Goal: Task Accomplishment & Management: Use online tool/utility

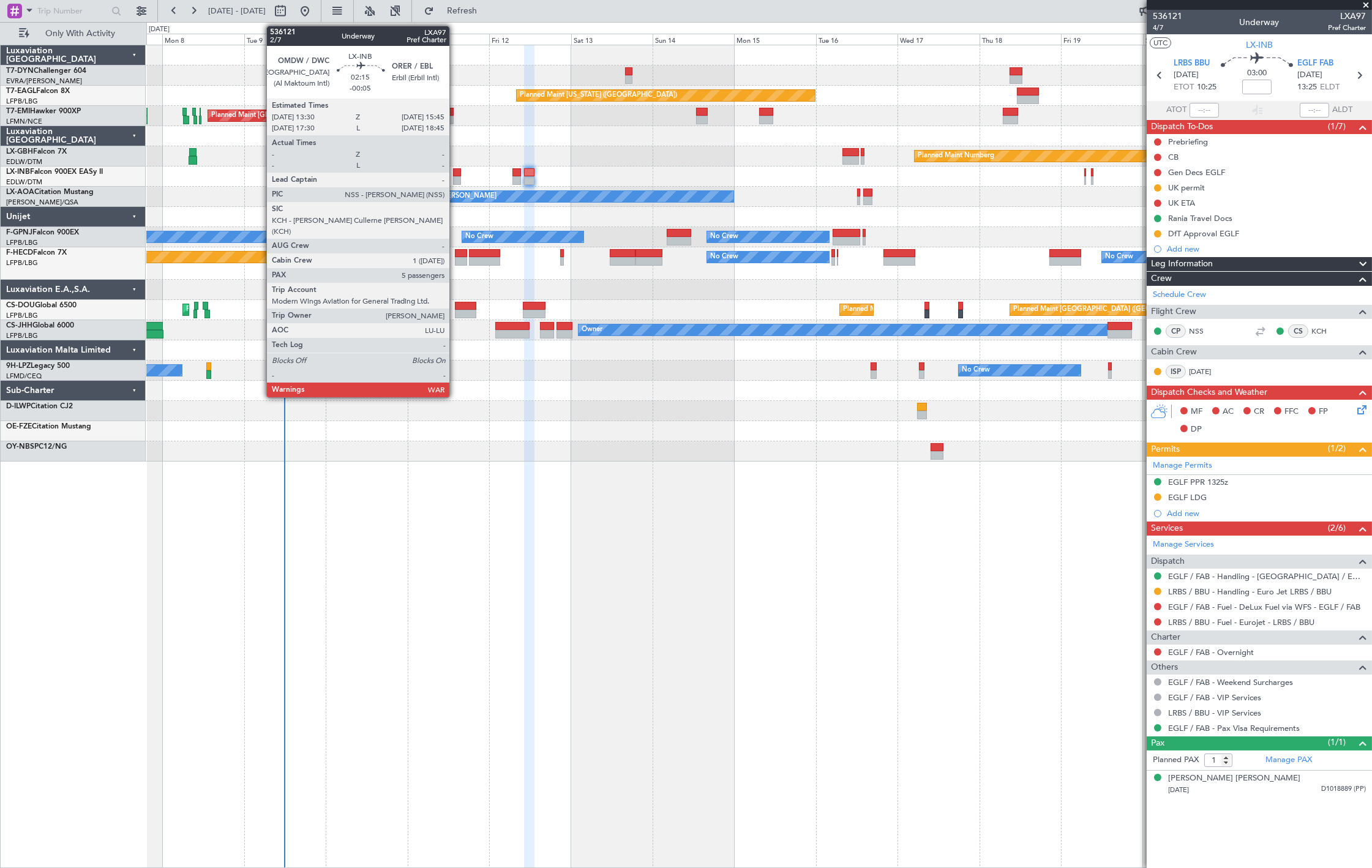
click at [456, 175] on div at bounding box center [457, 172] width 8 height 9
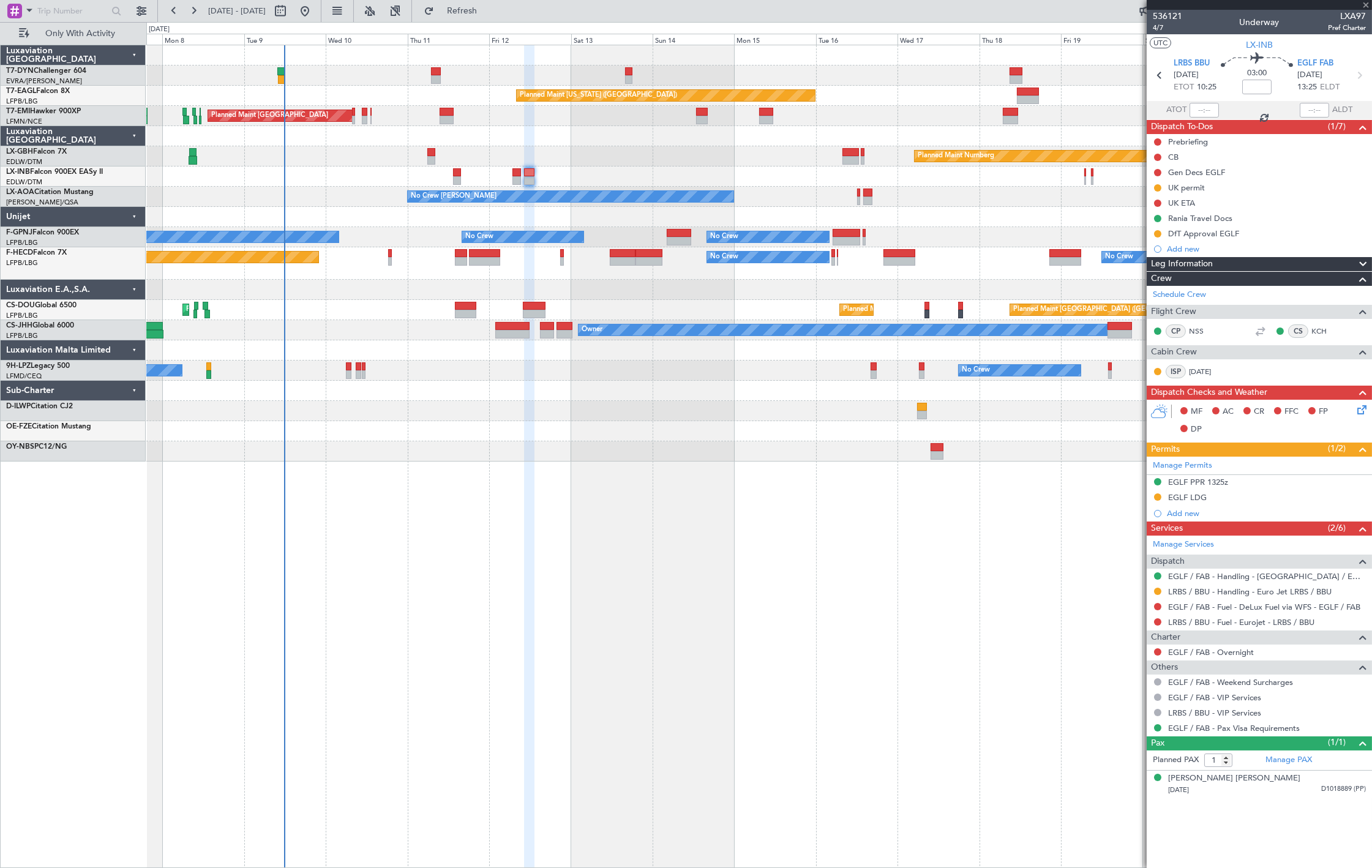
type input "-00:05"
type input "5"
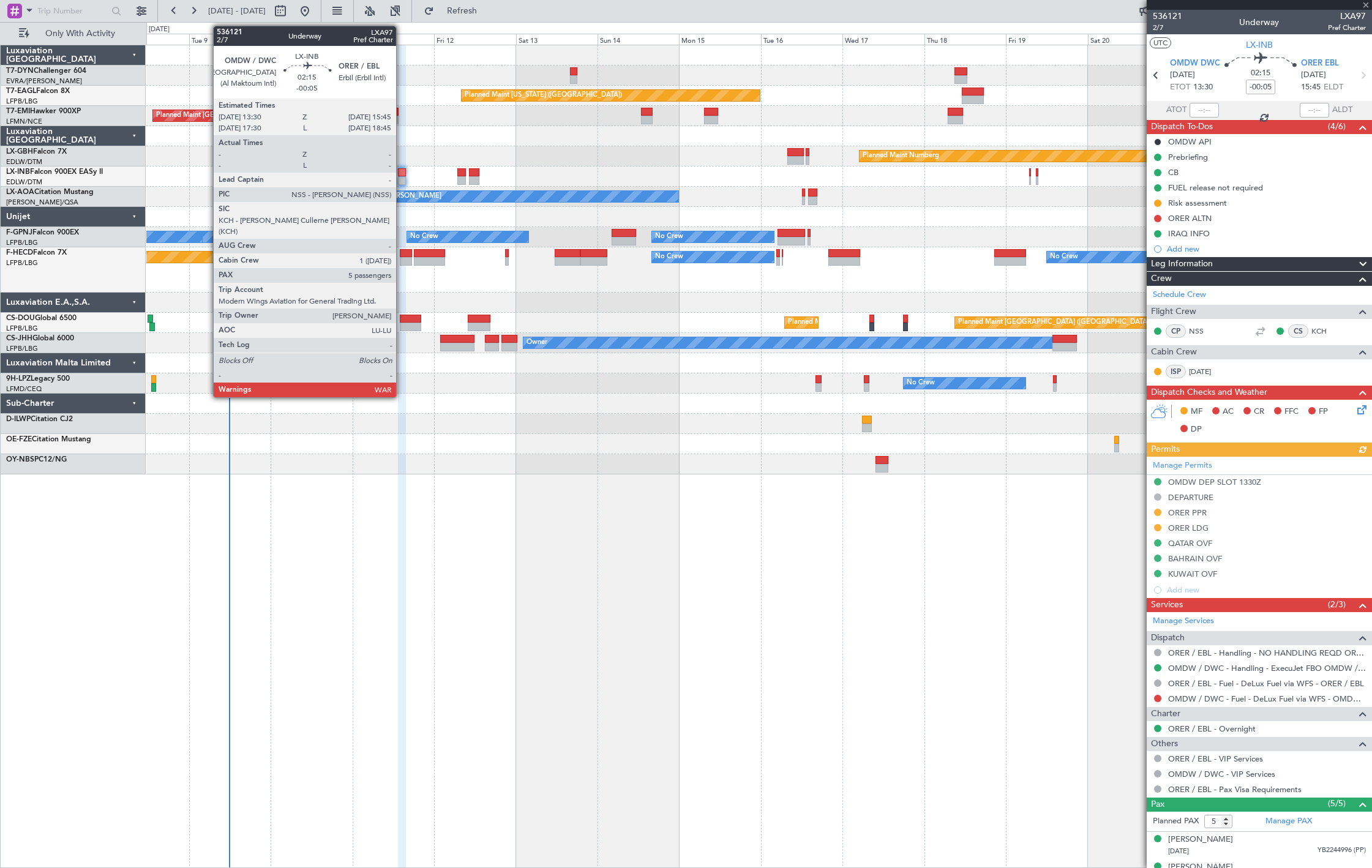
click at [400, 173] on div at bounding box center [402, 172] width 8 height 9
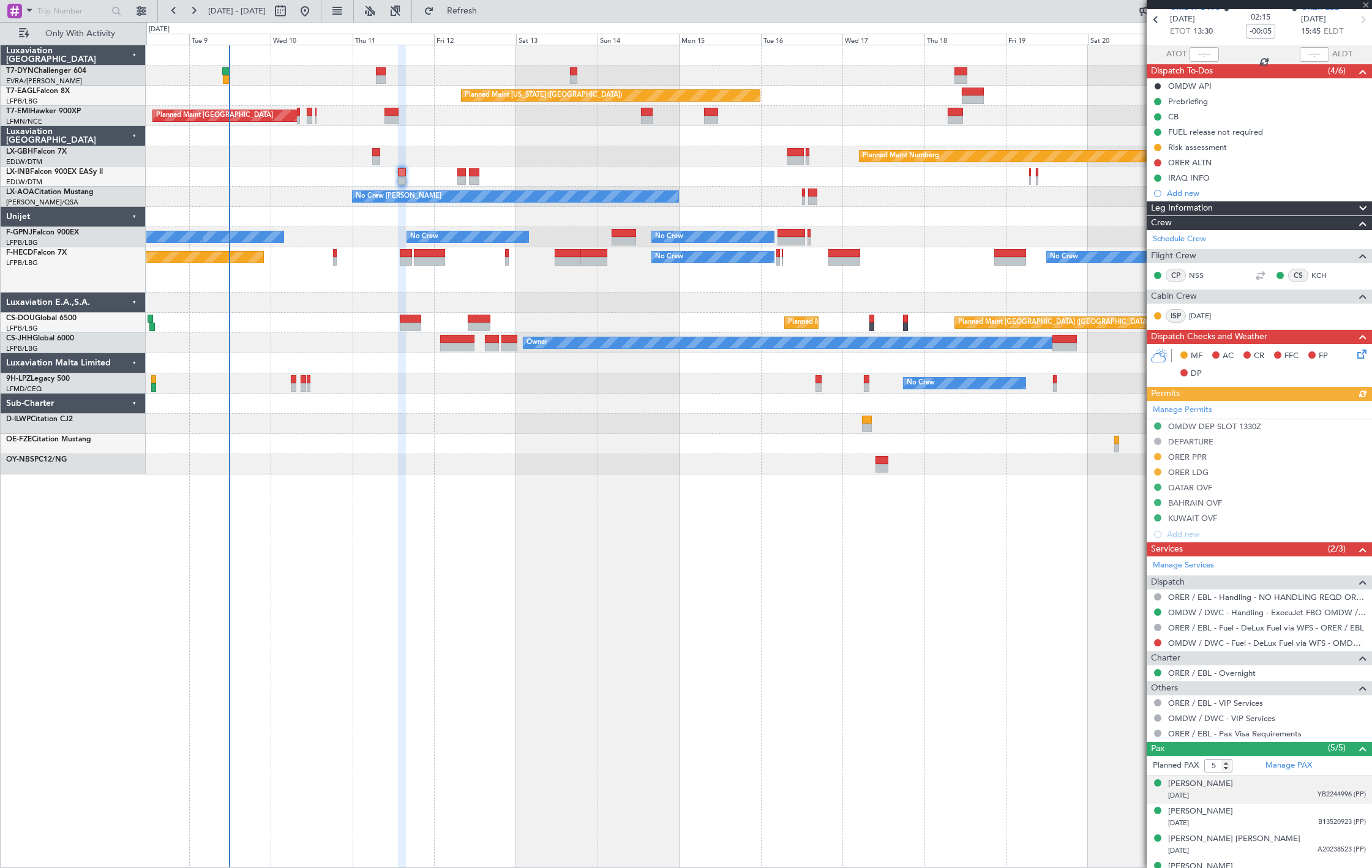
scroll to position [100, 0]
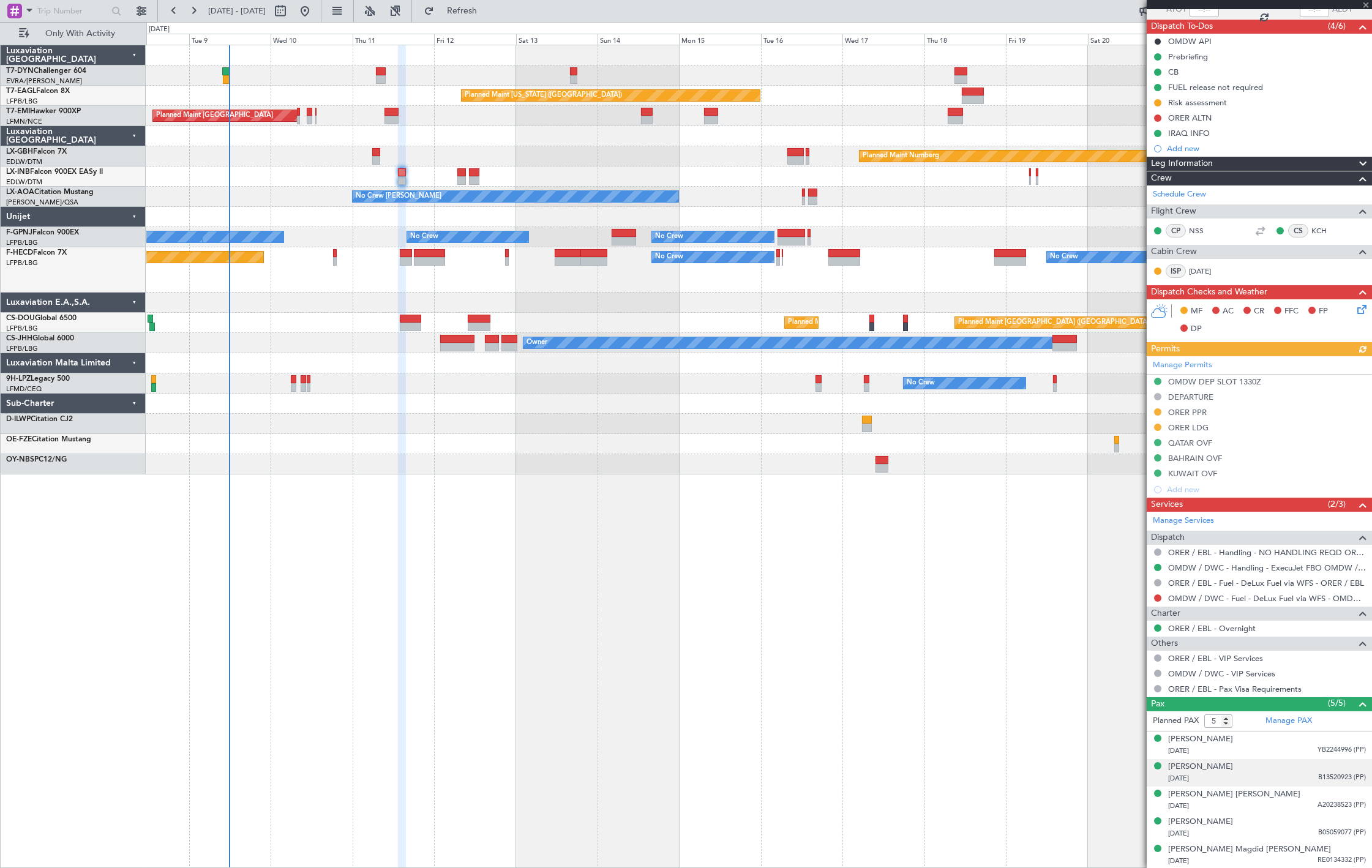
click at [1302, 775] on div "[DATE] B13520923 (PP)" at bounding box center [1267, 778] width 198 height 12
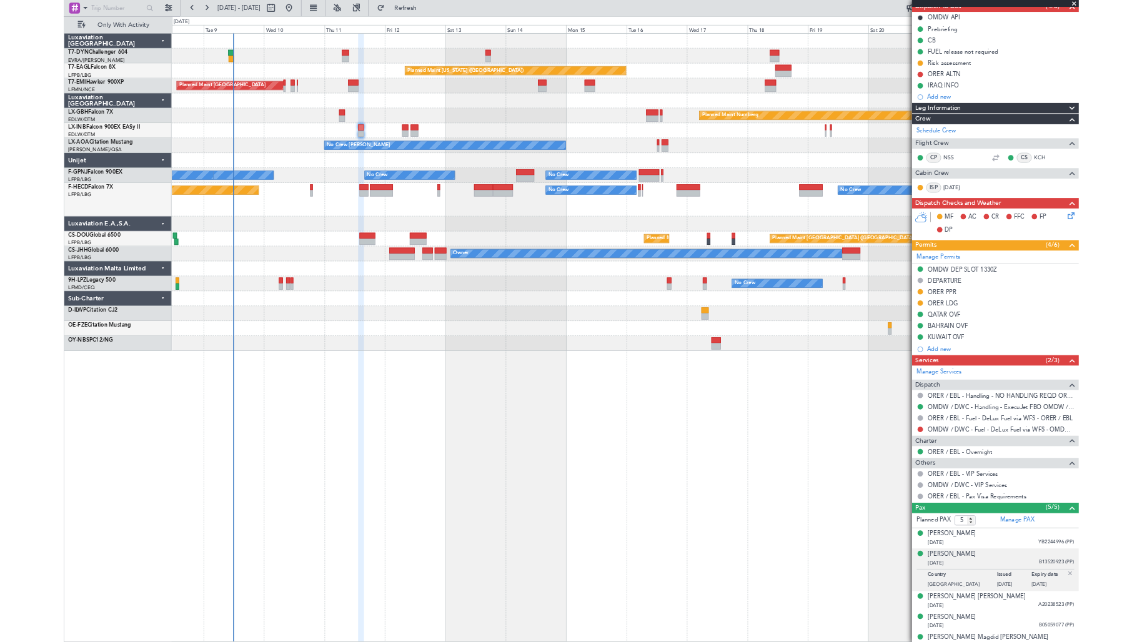
scroll to position [134, 0]
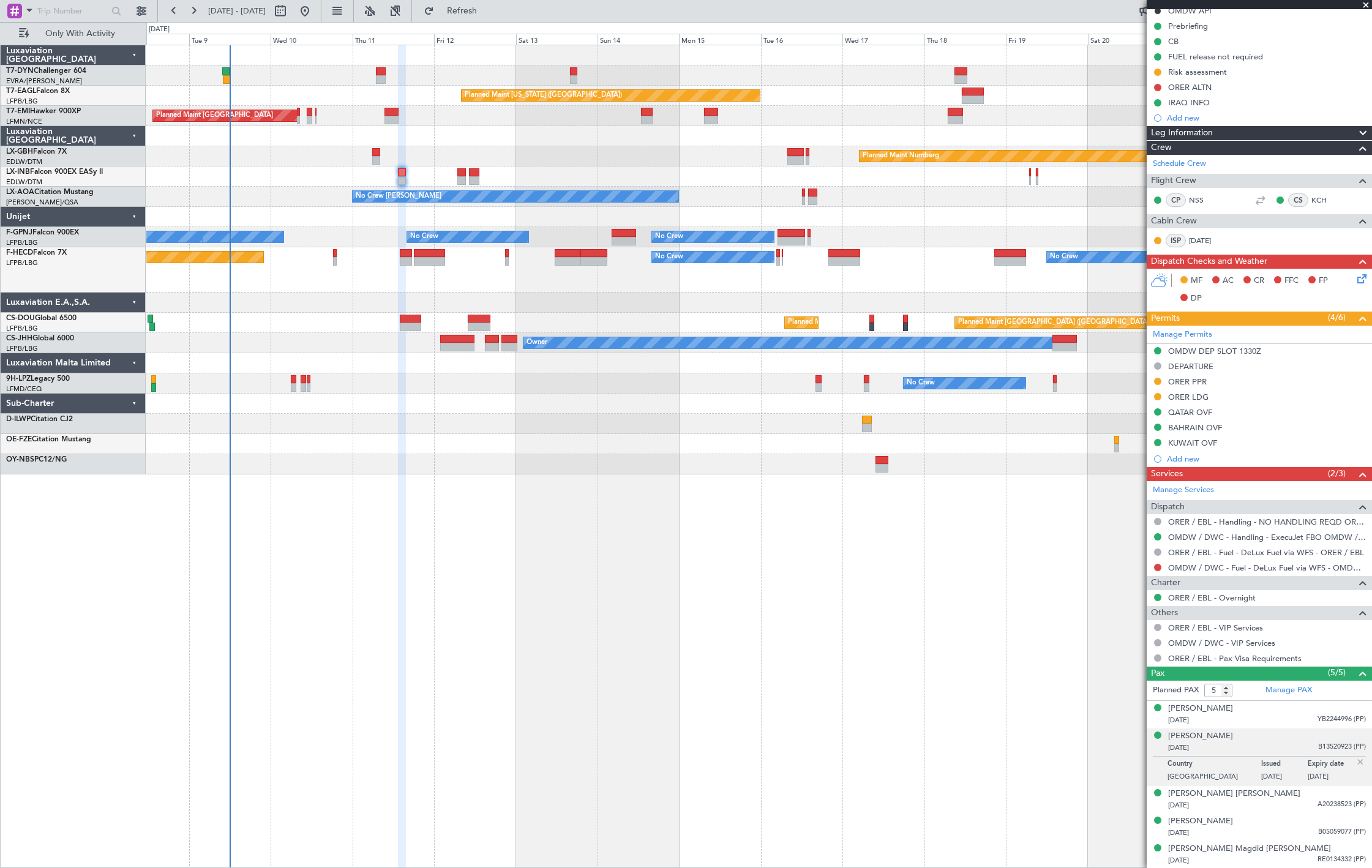
click at [374, 75] on div at bounding box center [759, 75] width 1225 height 21
